Goal: Information Seeking & Learning: Stay updated

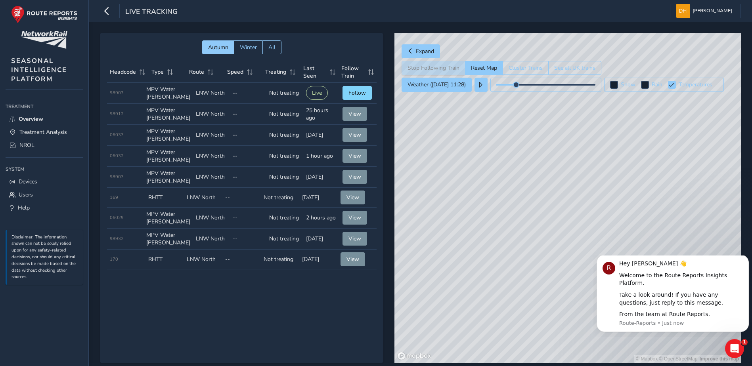
click at [274, 330] on div "Autumn Winter All Headcode Type Route Speed Treating Last Seen Follow Train Hea…" at bounding box center [241, 198] width 283 height 330
drag, startPoint x: 556, startPoint y: 230, endPoint x: 604, endPoint y: 218, distance: 49.3
click at [604, 218] on div "© Mapbox © OpenStreetMap Improve this map" at bounding box center [567, 198] width 347 height 330
